Goal: Use online tool/utility: Utilize a website feature to perform a specific function

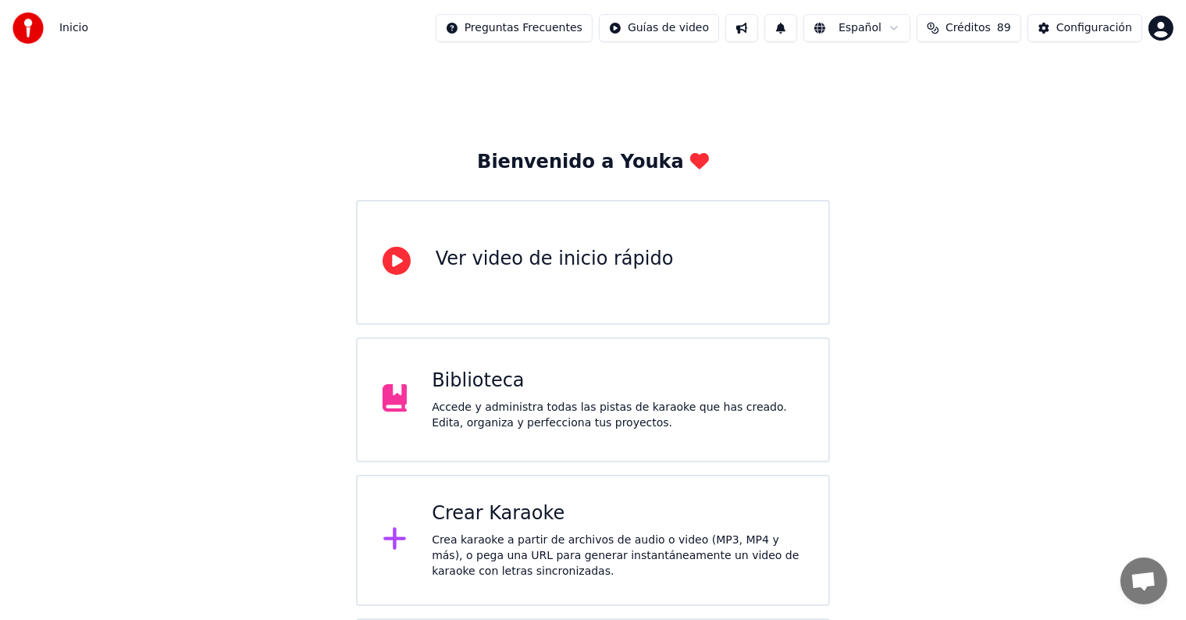
click at [530, 540] on div "Crea karaoke a partir de archivos de audio o video (MP3, MP4 y más), o pega una…" at bounding box center [618, 556] width 372 height 47
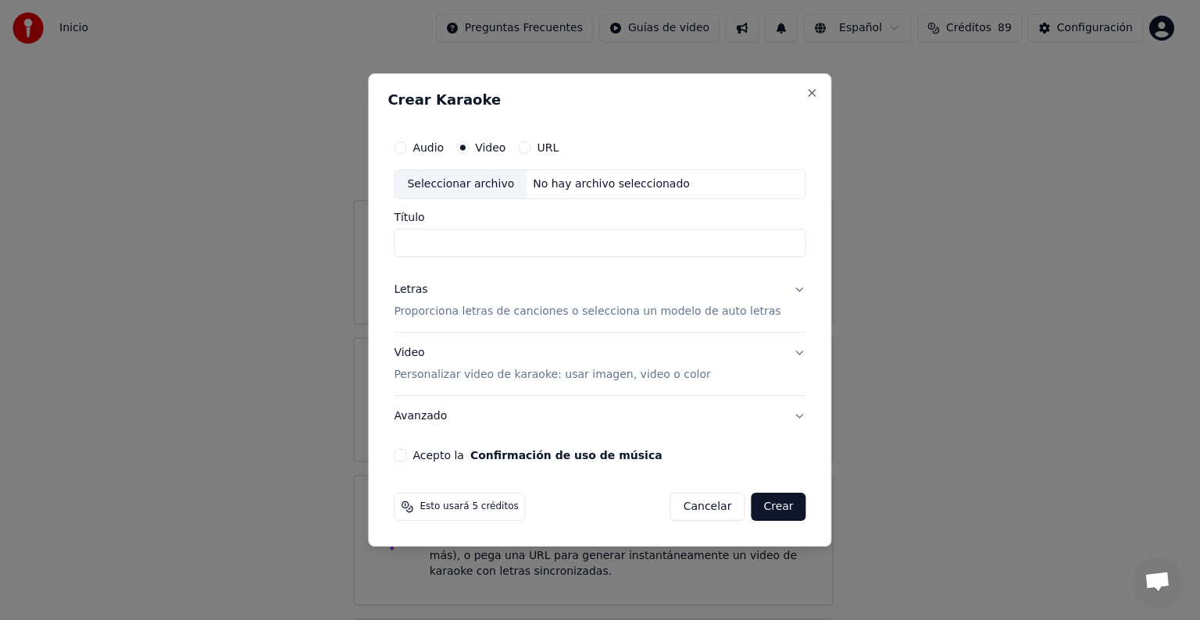
click at [462, 191] on div "Seleccionar archivo" at bounding box center [460, 184] width 132 height 28
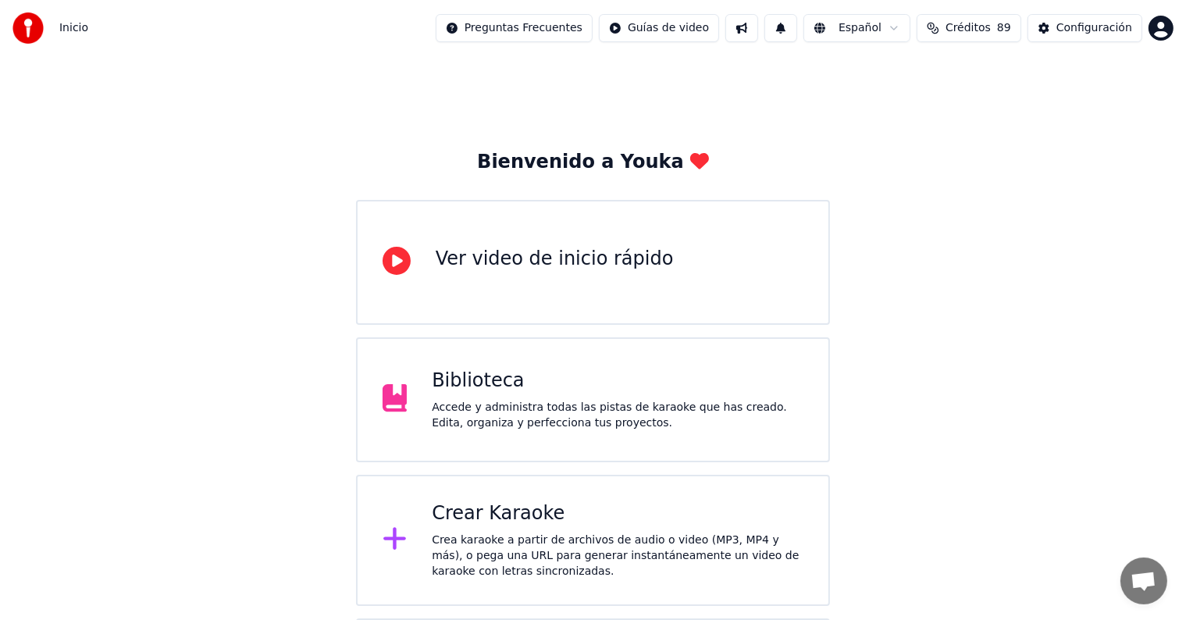
click at [440, 515] on div "Crear Karaoke" at bounding box center [618, 513] width 372 height 25
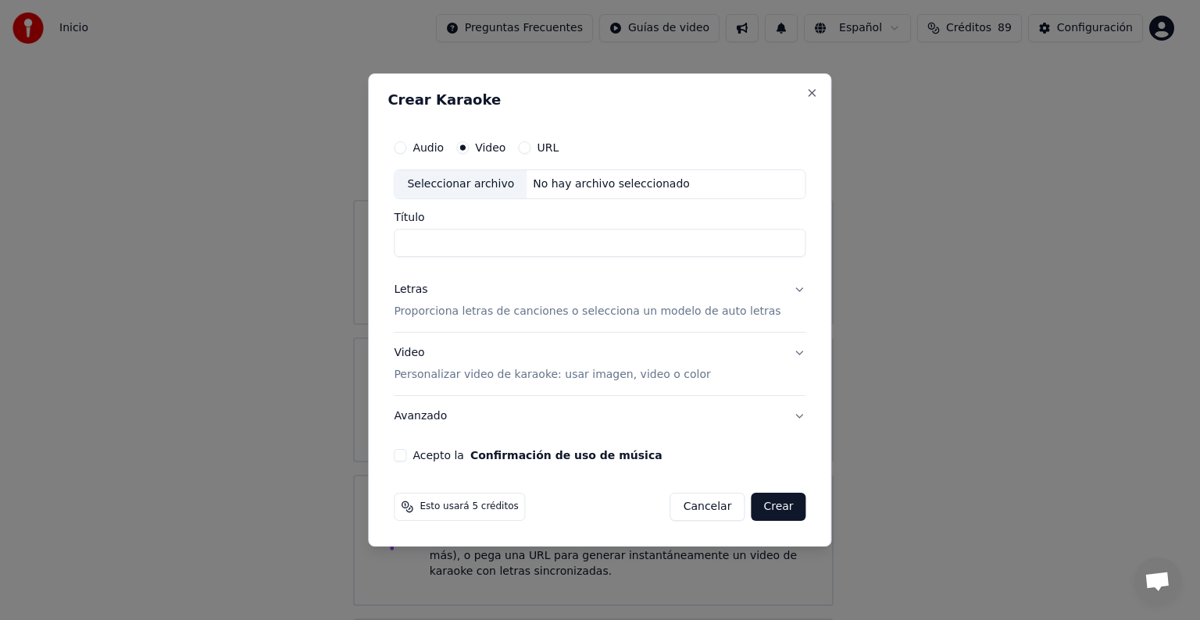
click at [479, 179] on div "Seleccionar archivo" at bounding box center [460, 184] width 132 height 28
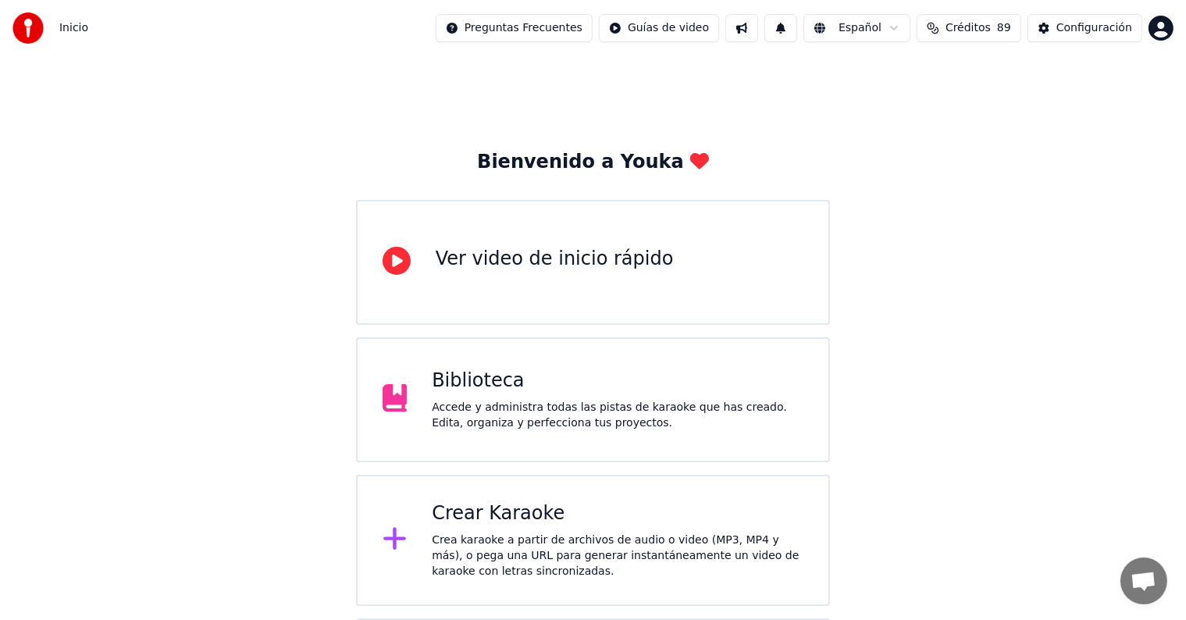
click at [557, 526] on div "Crear Karaoke" at bounding box center [618, 513] width 372 height 25
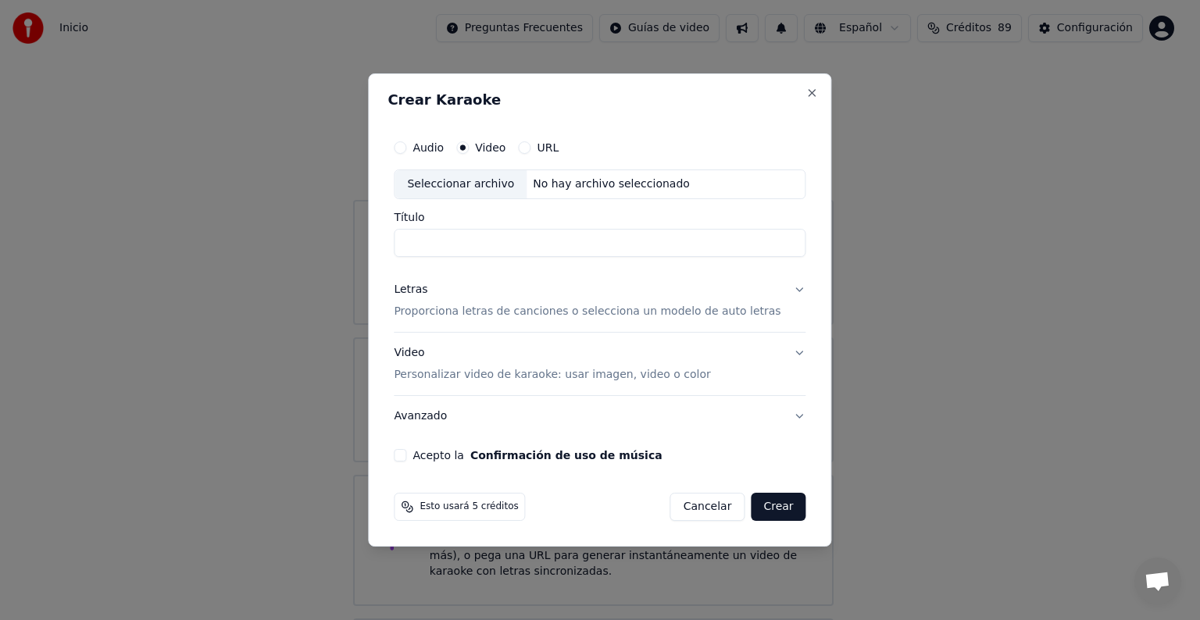
click at [451, 191] on div "Seleccionar archivo" at bounding box center [460, 184] width 132 height 28
